Goal: Information Seeking & Learning: Learn about a topic

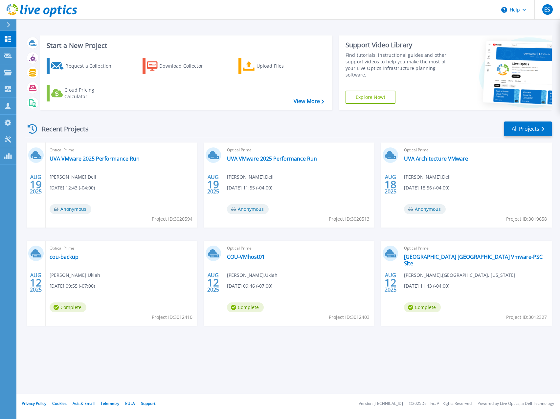
click at [243, 32] on div "Start a New Project Request a Collection Download Collector Upload Files Cloud …" at bounding box center [288, 72] width 526 height 85
click at [211, 12] on header "Help ES Partner Team Member Eric Shouse eshouse@redesign-group.com redesign My …" at bounding box center [280, 10] width 560 height 20
click at [100, 161] on link "UVA VMware 2025 Performance Run" at bounding box center [95, 158] width 90 height 7
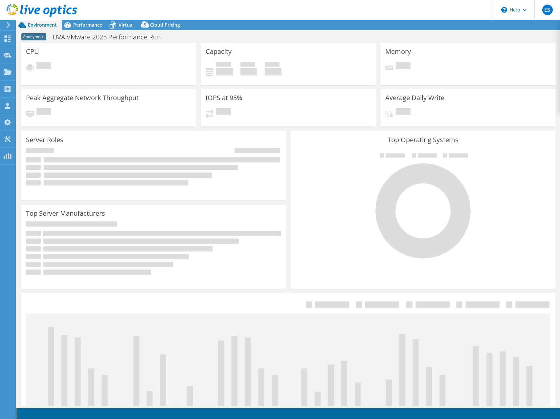
select select "USD"
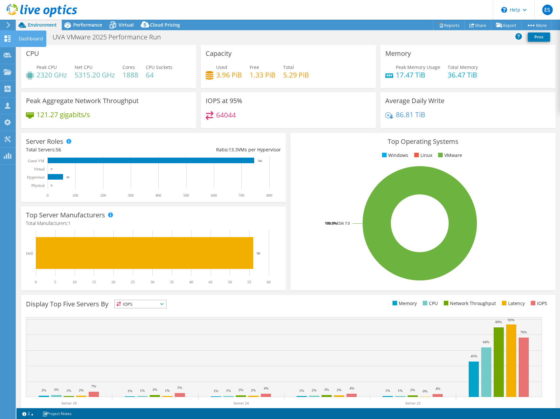
click at [8, 39] on use at bounding box center [8, 38] width 6 height 6
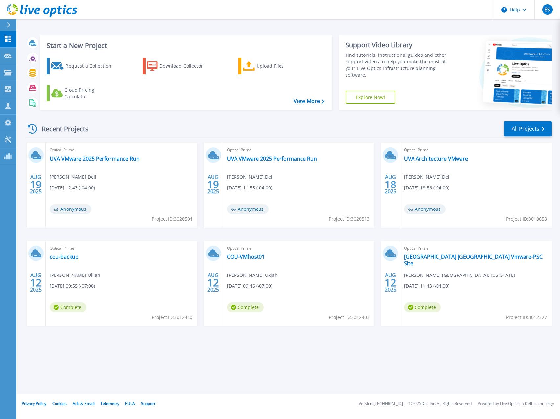
click at [266, 21] on div "Start a New Project Request a Collection Download Collector Upload Files Cloud …" at bounding box center [288, 197] width 544 height 394
click at [267, 19] on header "Help ES Partner Team Member [PERSON_NAME] [EMAIL_ADDRESS][DOMAIN_NAME] redesign…" at bounding box center [280, 10] width 560 height 20
click at [310, 6] on header "Help ES Partner Team Member Eric Shouse eshouse@redesign-group.com redesign My …" at bounding box center [280, 10] width 560 height 20
click at [357, 364] on div "Start a New Project Request a Collection Download Collector Upload Files Cloud …" at bounding box center [288, 197] width 544 height 394
click at [301, 360] on div "Start a New Project Request a Collection Download Collector Upload Files Cloud …" at bounding box center [288, 197] width 544 height 394
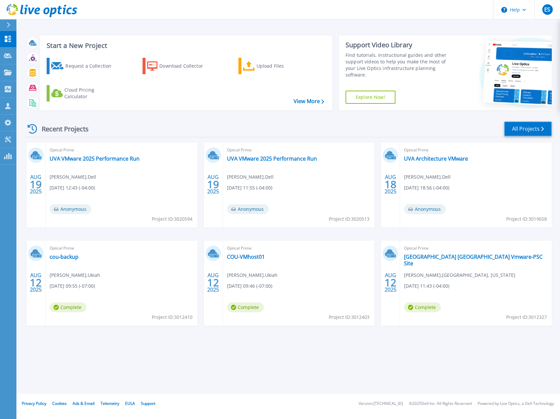
click at [521, 127] on link "All Projects" at bounding box center [528, 129] width 48 height 15
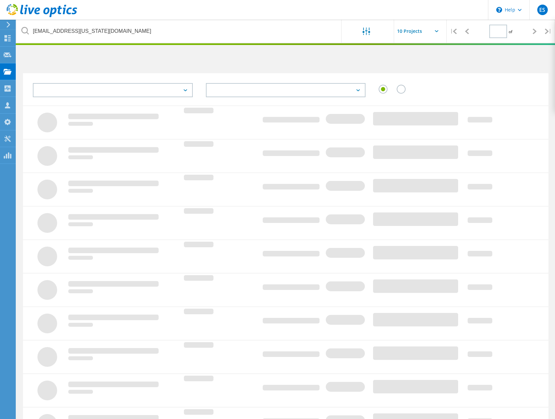
type input "1"
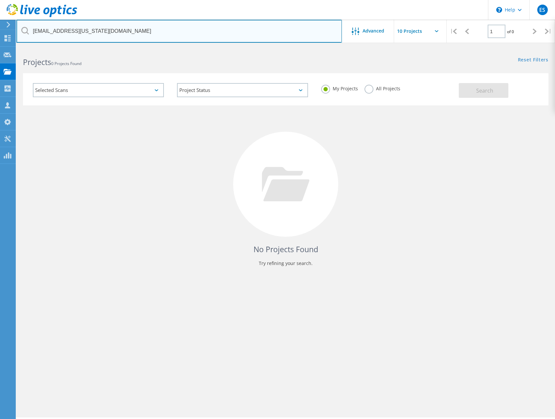
drag, startPoint x: 102, startPoint y: 30, endPoint x: -47, endPoint y: 25, distance: 149.5
click at [0, 25] on html "\n Help Explore Helpful Articles Contact Support ES Partner Team Member [PERSON…" at bounding box center [277, 218] width 555 height 437
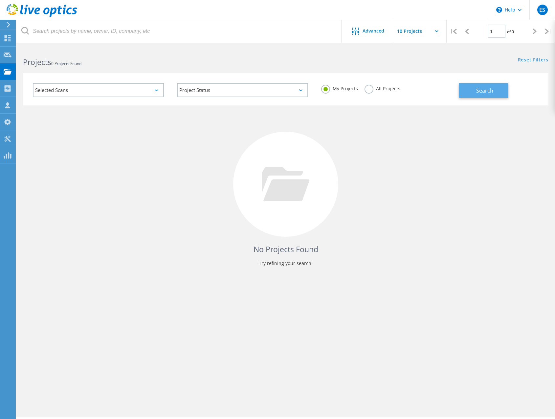
click at [475, 89] on button "Search" at bounding box center [484, 90] width 50 height 15
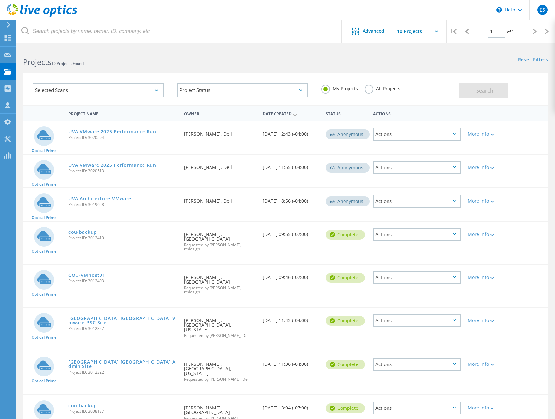
click at [93, 273] on link "COU-VMhost01" at bounding box center [86, 275] width 37 height 5
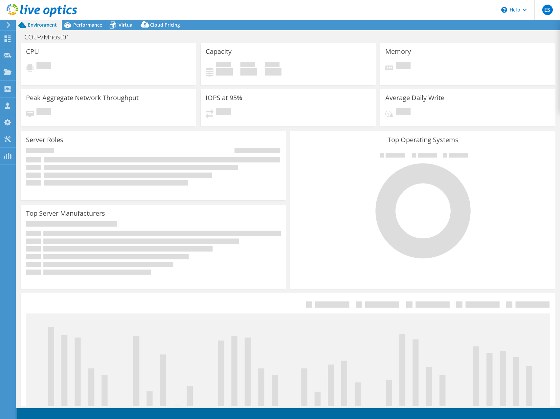
select select "USD"
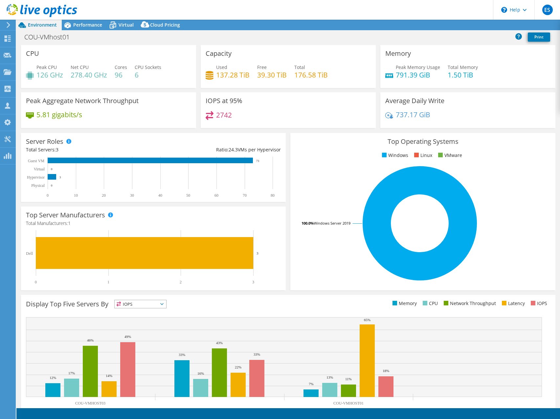
click at [325, 11] on header "ES Partner Team Member Eric Shouse eshouse@redesign-group.com redesign My Profi…" at bounding box center [280, 10] width 560 height 20
click at [343, 103] on div "IOPS at 95% 2742" at bounding box center [288, 110] width 175 height 36
click at [346, 96] on div "IOPS at 95% 2742" at bounding box center [288, 110] width 175 height 36
click at [85, 23] on span "Performance" at bounding box center [87, 25] width 29 height 6
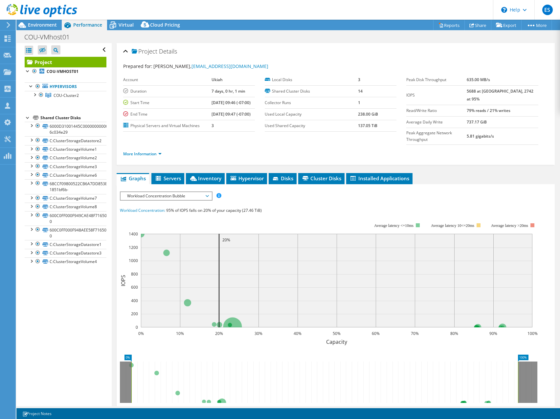
click at [361, 14] on header "ES Partner Team Member Eric Shouse eshouse@redesign-group.com redesign My Profi…" at bounding box center [280, 10] width 560 height 20
click at [41, 26] on span "Environment" at bounding box center [42, 25] width 29 height 6
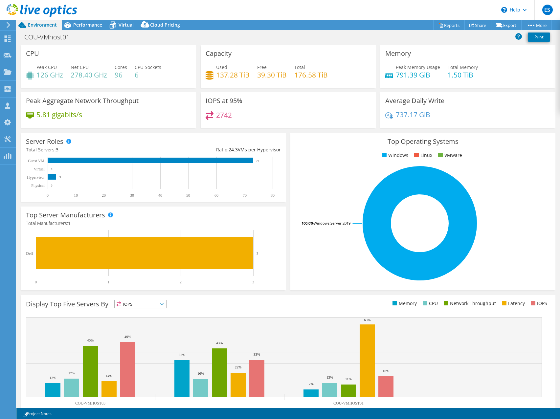
click at [329, 123] on div "2742" at bounding box center [288, 118] width 165 height 14
click at [378, 4] on header "ES Partner Team Member [PERSON_NAME] [EMAIL_ADDRESS][DOMAIN_NAME] redesign My P…" at bounding box center [280, 10] width 560 height 20
click at [94, 22] on span "Performance" at bounding box center [87, 25] width 29 height 6
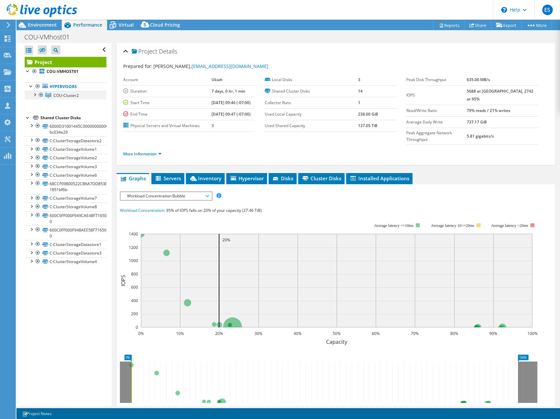
click at [35, 95] on div at bounding box center [34, 94] width 7 height 7
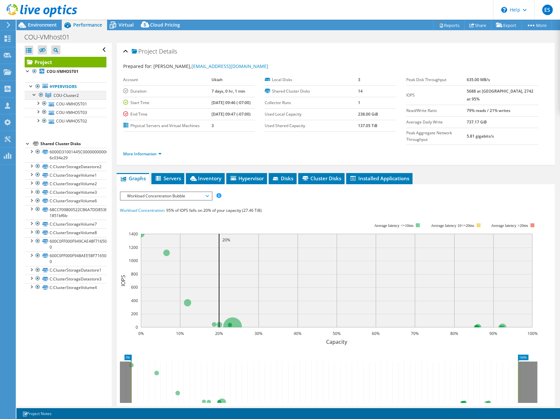
click at [35, 95] on div at bounding box center [34, 94] width 7 height 7
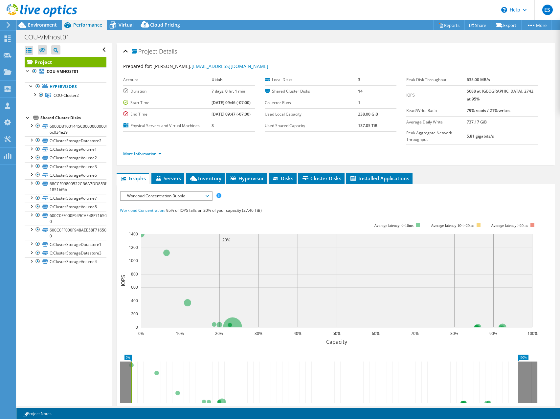
click at [43, 21] on div at bounding box center [38, 11] width 77 height 22
click at [41, 28] on span "Environment" at bounding box center [42, 25] width 29 height 6
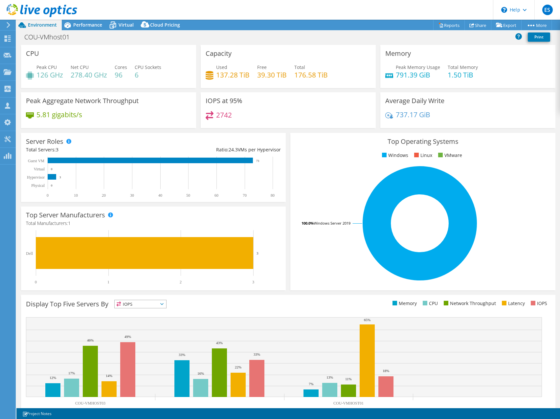
click at [312, 105] on div "IOPS at 95% 2742" at bounding box center [288, 110] width 175 height 36
click at [362, 9] on header "ES Partner Team Member [PERSON_NAME] [EMAIL_ADDRESS][DOMAIN_NAME] redesign My P…" at bounding box center [280, 10] width 560 height 20
click at [317, 151] on div "Top Operating Systems Windows Linux VMware 100.0% Windows Server 2019" at bounding box center [422, 211] width 265 height 157
click at [343, 152] on ul "Windows Linux VMware" at bounding box center [422, 156] width 255 height 8
click at [319, 183] on rect at bounding box center [419, 223] width 249 height 115
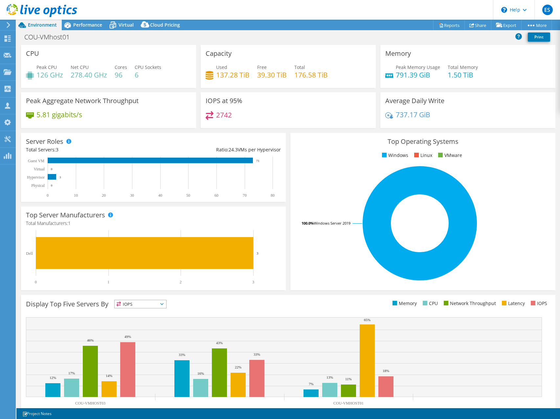
click at [327, 170] on rect at bounding box center [419, 223] width 249 height 115
click at [88, 26] on span "Performance" at bounding box center [87, 25] width 29 height 6
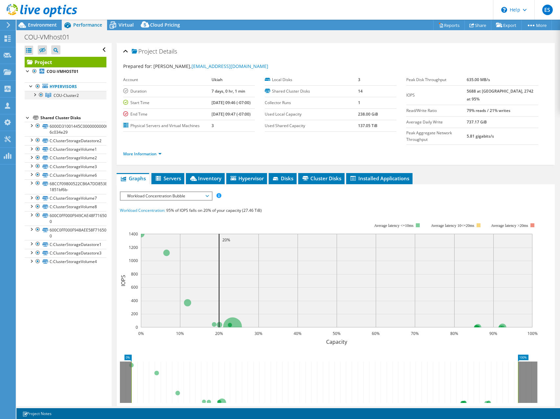
click at [34, 95] on div at bounding box center [34, 94] width 7 height 7
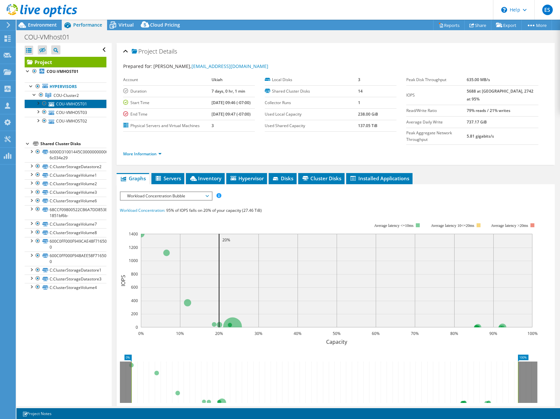
click at [68, 104] on link "COU-VMHOST01" at bounding box center [66, 104] width 82 height 9
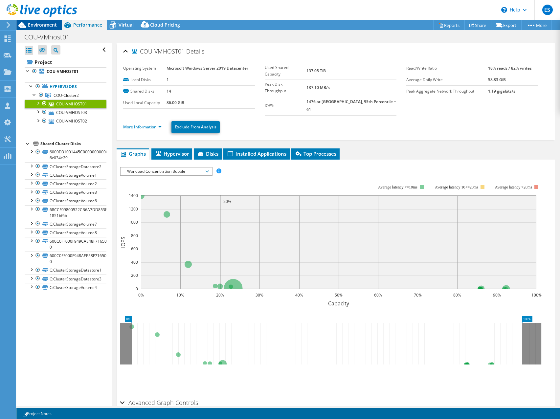
click at [39, 25] on span "Environment" at bounding box center [42, 25] width 29 height 6
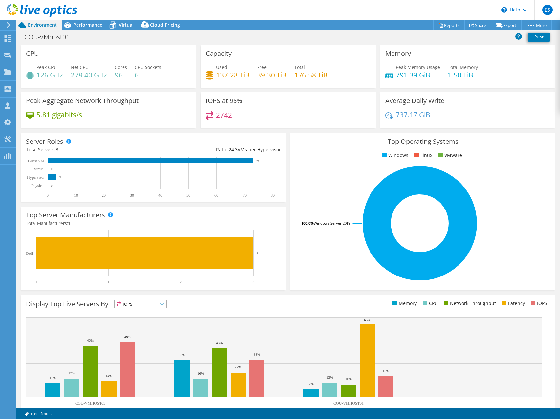
click at [332, 114] on div "2742" at bounding box center [288, 118] width 165 height 14
click at [331, 104] on div "IOPS at 95% 2742" at bounding box center [288, 110] width 175 height 36
click at [329, 103] on div "IOPS at 95% 2742" at bounding box center [288, 110] width 175 height 36
click at [334, 103] on div "IOPS at 95% 2742" at bounding box center [288, 110] width 175 height 36
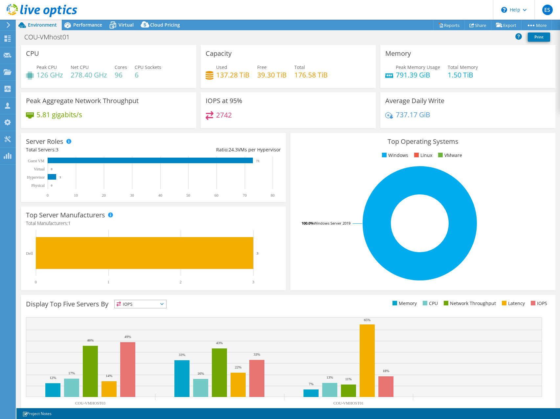
click at [326, 104] on div "IOPS at 95% 2742" at bounding box center [288, 110] width 175 height 36
click at [403, 6] on header "ES Partner Team Member [PERSON_NAME] [EMAIL_ADDRESS][DOMAIN_NAME] redesign My P…" at bounding box center [280, 10] width 560 height 20
click at [296, 16] on header "ES Partner Team Member [PERSON_NAME] [EMAIL_ADDRESS][DOMAIN_NAME] redesign My P…" at bounding box center [280, 10] width 560 height 20
click at [308, 3] on header "ES Partner Team Member [PERSON_NAME] [EMAIL_ADDRESS][DOMAIN_NAME] redesign My P…" at bounding box center [280, 10] width 560 height 20
click at [311, 112] on div "2742" at bounding box center [288, 118] width 165 height 14
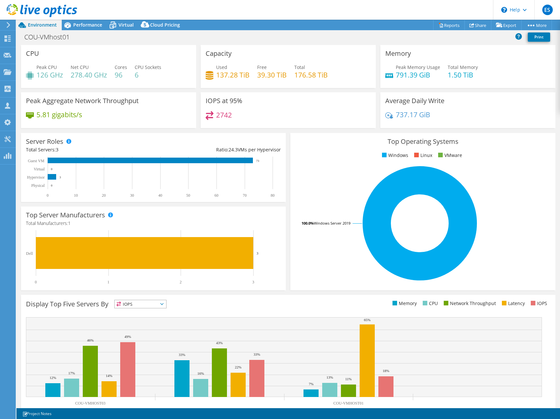
click at [326, 8] on header "ES Partner Team Member [PERSON_NAME] [EMAIL_ADDRESS][DOMAIN_NAME] redesign My P…" at bounding box center [280, 10] width 560 height 20
click at [338, 152] on ul "Windows Linux VMware" at bounding box center [422, 156] width 255 height 8
click at [337, 157] on ul "Windows Linux VMware" at bounding box center [422, 156] width 255 height 8
click at [339, 151] on div "Top Operating Systems Windows Linux VMware 100.0% Windows Server 2019" at bounding box center [422, 211] width 265 height 157
click at [325, 150] on div "Top Operating Systems Windows Linux VMware 100.0% Windows Server 2019" at bounding box center [422, 211] width 265 height 157
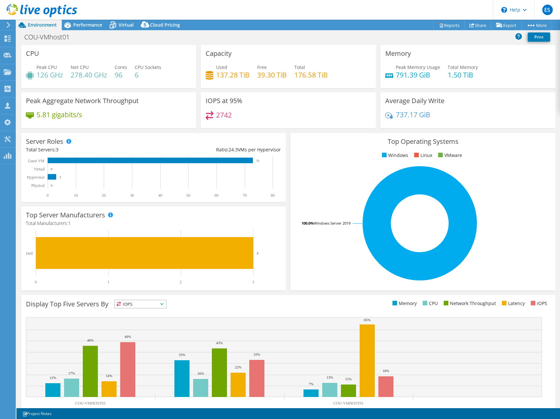
click at [324, 150] on div "Top Operating Systems Windows Linux VMware 100.0% Windows Server 2019" at bounding box center [422, 211] width 265 height 157
click at [324, 160] on div "Top Operating Systems Windows Linux VMware 100.0% Windows Server 2019" at bounding box center [422, 211] width 265 height 157
click at [336, 121] on div "2742" at bounding box center [288, 118] width 165 height 14
click at [9, 39] on use at bounding box center [8, 38] width 6 height 6
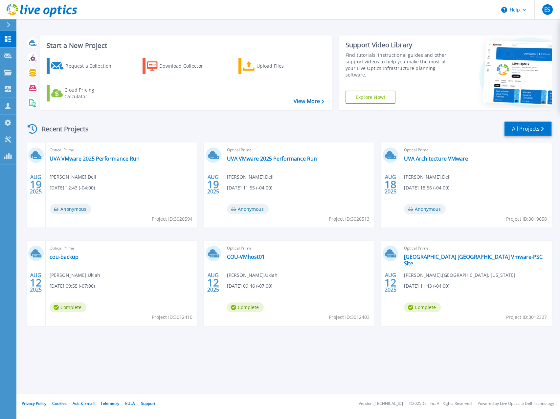
click at [533, 127] on link "All Projects" at bounding box center [528, 129] width 48 height 15
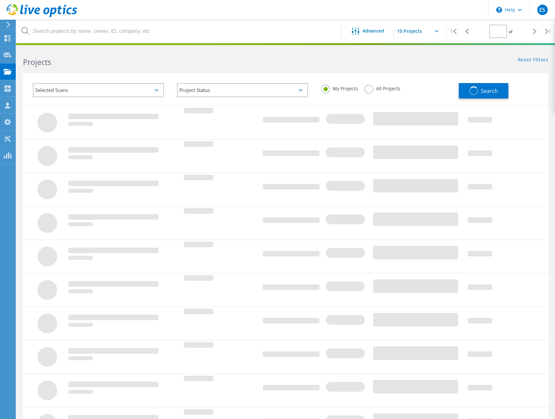
type input "1"
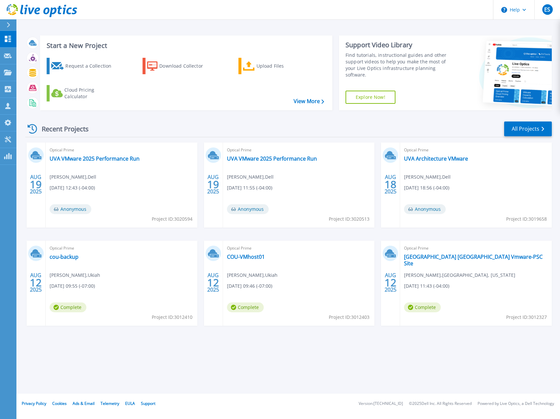
click at [260, 124] on div "Recent Projects All Projects" at bounding box center [288, 129] width 526 height 16
click at [267, 130] on div "Recent Projects All Projects" at bounding box center [288, 129] width 526 height 16
click at [283, 3] on header "Help ES Partner Team Member Eric Shouse eshouse@redesign-group.com redesign My …" at bounding box center [280, 10] width 560 height 20
click at [234, 122] on div "Recent Projects All Projects" at bounding box center [288, 129] width 526 height 16
click at [229, 119] on div "Recent Projects All Projects AUG 19 2025 Optical Prime UVA VMware 2025 Performa…" at bounding box center [288, 230] width 526 height 229
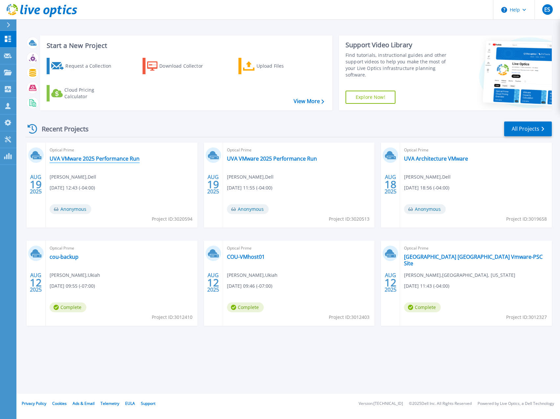
click at [109, 160] on link "UVA VMware 2025 Performance Run" at bounding box center [95, 158] width 90 height 7
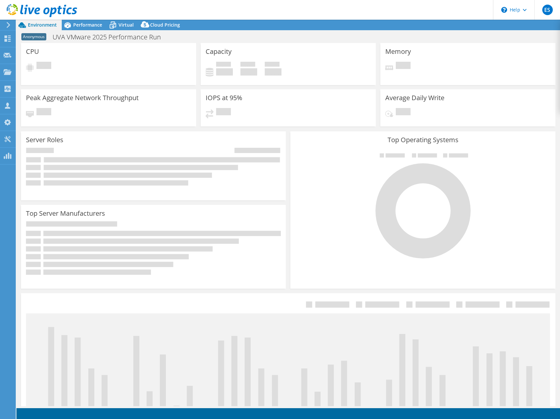
select select "USD"
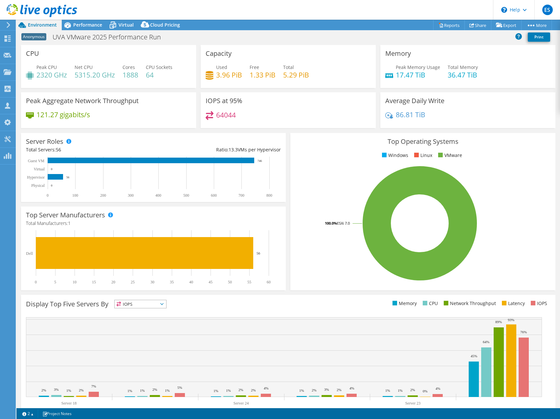
click at [331, 115] on div "64044" at bounding box center [288, 118] width 165 height 14
click at [343, 158] on ul "Windows Linux VMware" at bounding box center [422, 156] width 255 height 8
click at [120, 26] on span "Virtual" at bounding box center [126, 25] width 15 height 6
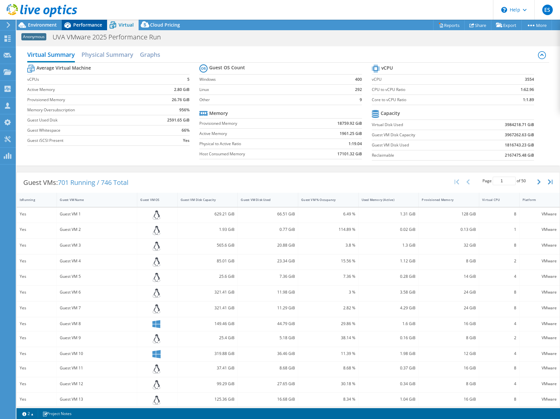
click at [84, 25] on span "Performance" at bounding box center [87, 25] width 29 height 6
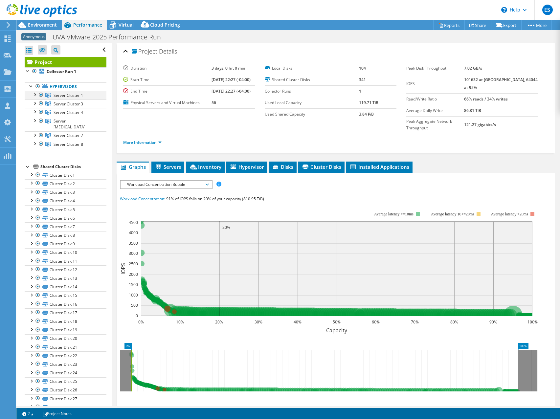
click at [35, 96] on div at bounding box center [34, 94] width 7 height 7
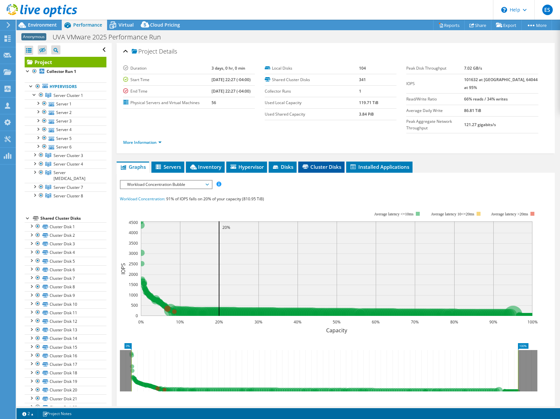
click at [326, 164] on span "Cluster Disks" at bounding box center [321, 167] width 40 height 7
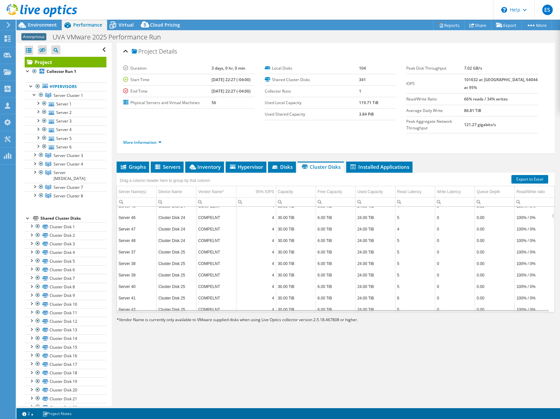
scroll to position [3626, 0]
drag, startPoint x: 548, startPoint y: 202, endPoint x: 548, endPoint y: 221, distance: 18.4
click at [548, 221] on body "ES Partner Team Member [PERSON_NAME] [EMAIL_ADDRESS][DOMAIN_NAME] redesign My P…" at bounding box center [280, 209] width 560 height 419
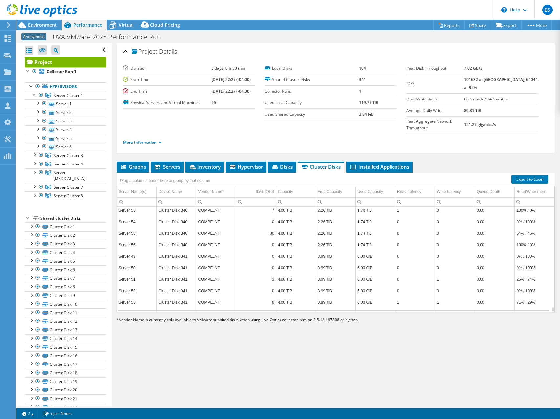
scroll to position [50455, 0]
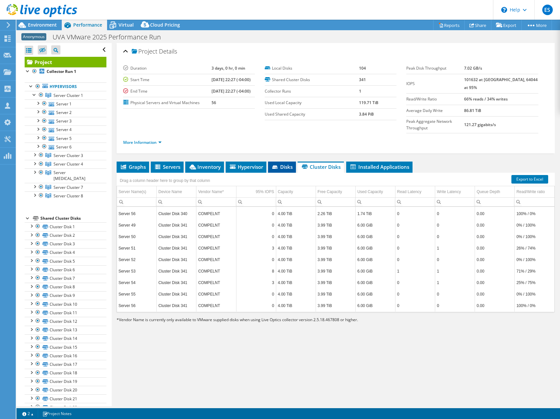
click at [278, 166] on icon at bounding box center [275, 168] width 7 height 4
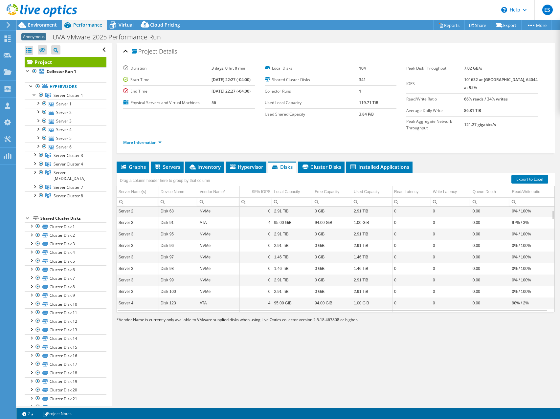
scroll to position [39, 0]
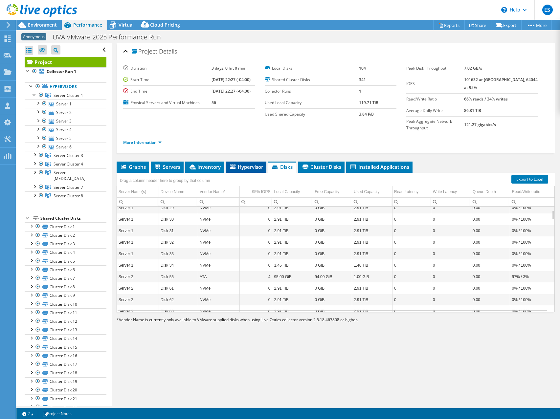
click at [242, 164] on span "Hypervisor" at bounding box center [246, 167] width 34 height 7
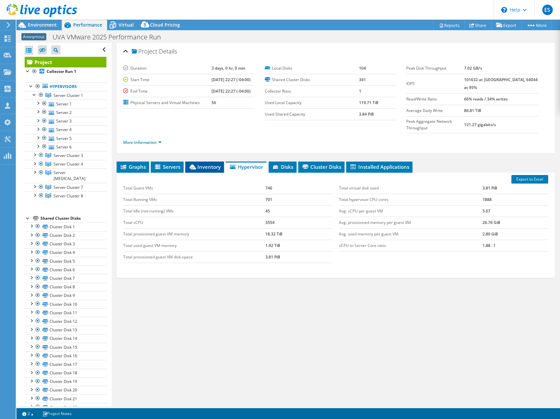
click at [203, 164] on span "Inventory" at bounding box center [205, 167] width 32 height 7
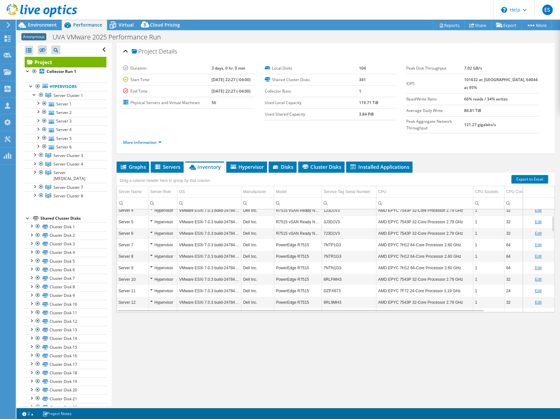
scroll to position [0, 0]
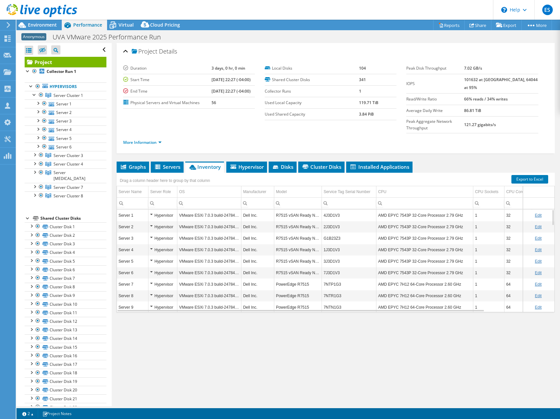
click at [446, 136] on div "More Information" at bounding box center [335, 142] width 425 height 18
click at [169, 164] on span "Servers" at bounding box center [167, 167] width 26 height 7
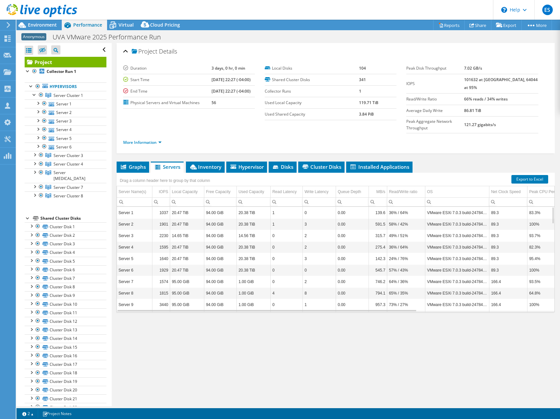
click at [477, 136] on div "More Information" at bounding box center [335, 142] width 425 height 18
click at [41, 24] on span "Environment" at bounding box center [42, 25] width 29 height 6
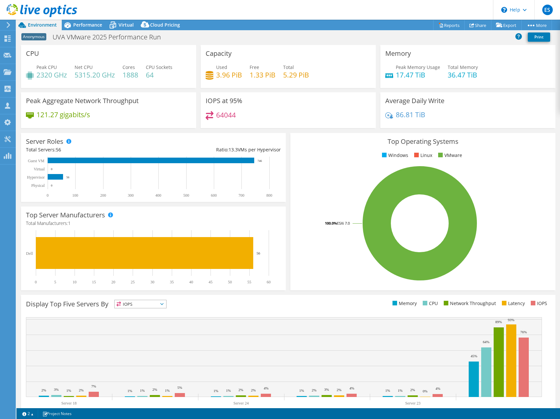
click at [386, 6] on header "ES Partner Team Member [PERSON_NAME] [EMAIL_ADDRESS][DOMAIN_NAME] redesign My P…" at bounding box center [280, 10] width 560 height 20
